Goal: Check status: Check status

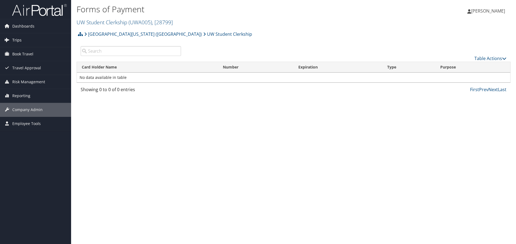
click at [25, 43] on link "Trips" at bounding box center [35, 40] width 71 height 14
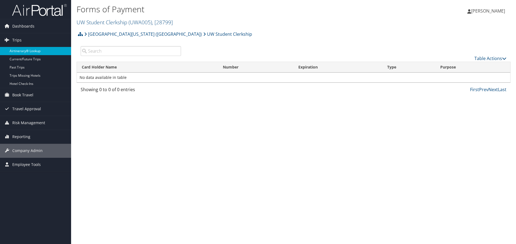
click at [29, 50] on link "Airtinerary® Lookup" at bounding box center [35, 51] width 71 height 8
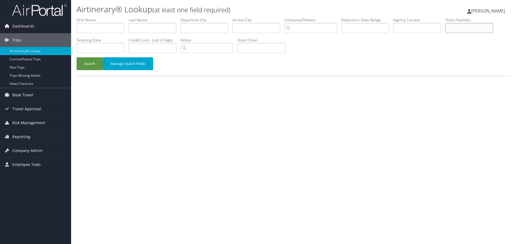
click at [475, 31] on input "text" at bounding box center [469, 28] width 48 height 10
paste input "0067310819611"
click at [77, 57] on button "Search" at bounding box center [90, 63] width 26 height 13
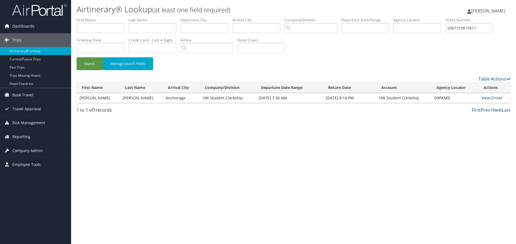
click at [482, 98] on link "View" at bounding box center [485, 97] width 8 height 5
drag, startPoint x: 493, startPoint y: 30, endPoint x: 428, endPoint y: 30, distance: 64.5
click at [428, 17] on ul "First Name Last Name Departure City Arrival City Company/Division Airport/City …" at bounding box center [294, 17] width 434 height 0
paste input "89008977534083"
click at [77, 57] on button "Search" at bounding box center [90, 63] width 26 height 13
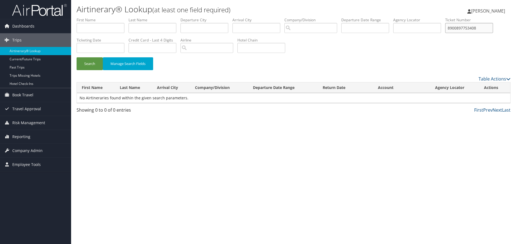
click at [77, 57] on button "Search" at bounding box center [90, 63] width 26 height 13
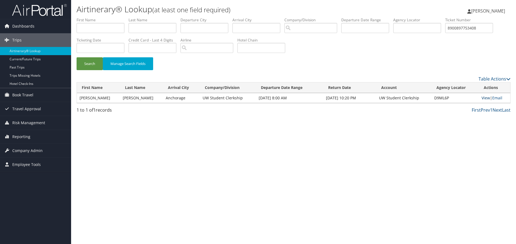
click at [482, 98] on link "View" at bounding box center [485, 97] width 8 height 5
drag, startPoint x: 479, startPoint y: 29, endPoint x: 489, endPoint y: 29, distance: 9.3
click at [480, 29] on input "8900897753408" at bounding box center [469, 28] width 48 height 10
drag, startPoint x: 487, startPoint y: 29, endPoint x: 392, endPoint y: 31, distance: 95.4
click at [393, 17] on ul "First Name Last Name Departure City Arrival City Company/Division Airport/City …" at bounding box center [294, 17] width 434 height 0
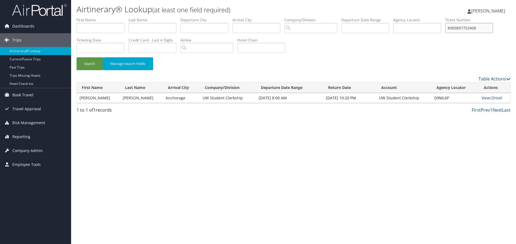
paste input "0277310807796"
click at [77, 57] on button "Search" at bounding box center [90, 63] width 26 height 13
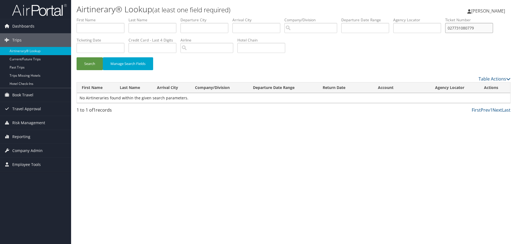
click at [77, 57] on button "Search" at bounding box center [90, 63] width 26 height 13
drag, startPoint x: 432, startPoint y: 30, endPoint x: 423, endPoint y: 29, distance: 8.9
click at [423, 17] on ul "First Name Last Name Departure City Arrival City Company/Division Airport/City …" at bounding box center [294, 17] width 434 height 0
paste input "615"
click at [77, 57] on button "Search" at bounding box center [90, 63] width 26 height 13
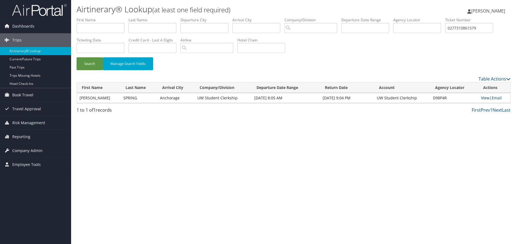
click at [484, 97] on link "View" at bounding box center [485, 97] width 8 height 5
click at [478, 30] on input "0277310861579" at bounding box center [469, 28] width 48 height 10
drag, startPoint x: 485, startPoint y: 28, endPoint x: 408, endPoint y: 27, distance: 76.5
click at [408, 17] on ul "First Name Last Name Departure City Arrival City Company/Division Airport/City …" at bounding box center [294, 17] width 434 height 0
paste input "167310985800"
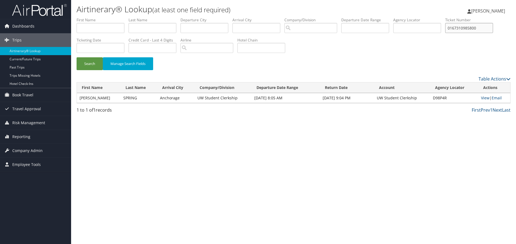
type input "0167310985800"
click at [77, 57] on button "Search" at bounding box center [90, 63] width 26 height 13
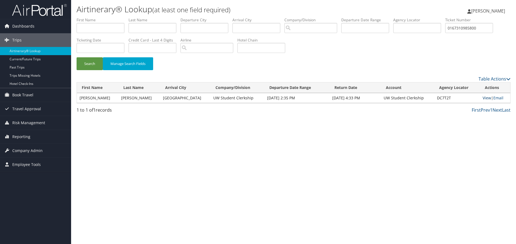
click at [482, 97] on link "View" at bounding box center [486, 97] width 8 height 5
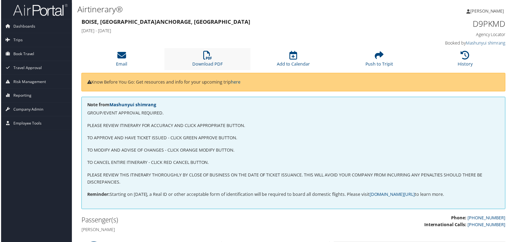
click at [202, 60] on li "Download PDF" at bounding box center [207, 59] width 86 height 22
click at [210, 55] on icon at bounding box center [207, 55] width 9 height 9
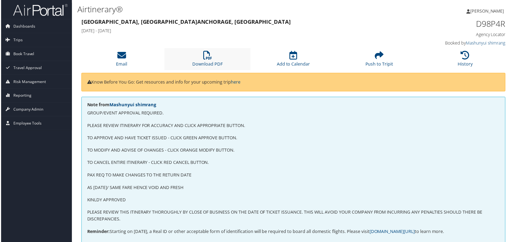
click at [191, 58] on li "Download PDF" at bounding box center [207, 59] width 86 height 22
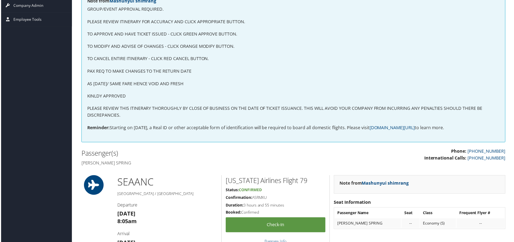
scroll to position [109, 0]
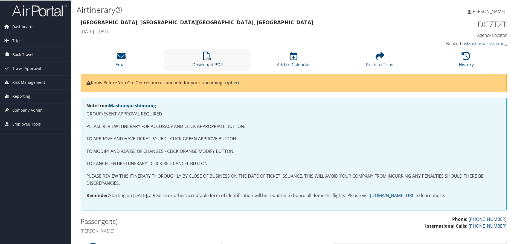
click at [202, 53] on li "Download PDF" at bounding box center [207, 59] width 86 height 22
